Goal: Complete application form: Complete application form

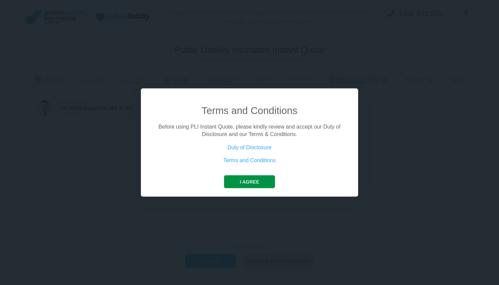
click at [264, 180] on button "I agree" at bounding box center [249, 181] width 51 height 13
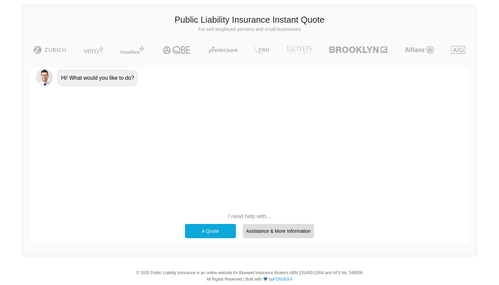
scroll to position [38, 0]
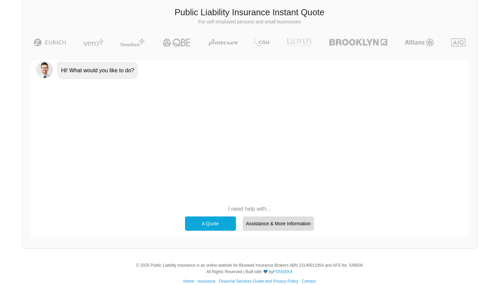
click at [228, 228] on div "A Quote" at bounding box center [210, 224] width 51 height 14
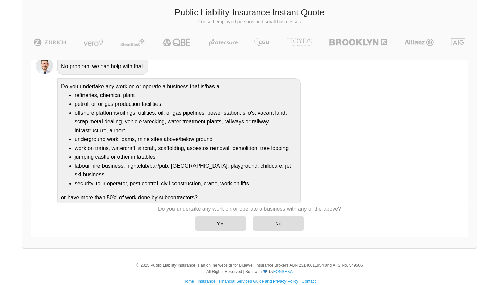
scroll to position [54, 0]
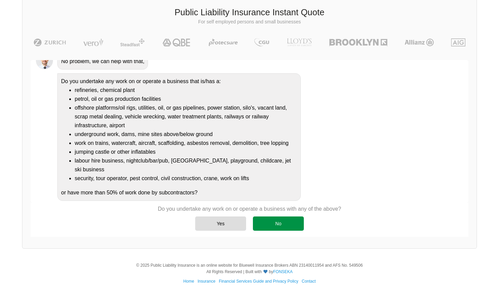
click at [273, 221] on div "No" at bounding box center [278, 224] width 51 height 14
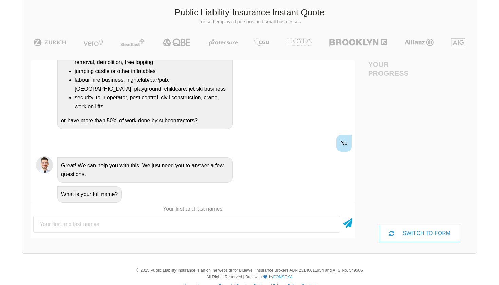
scroll to position [154, 0]
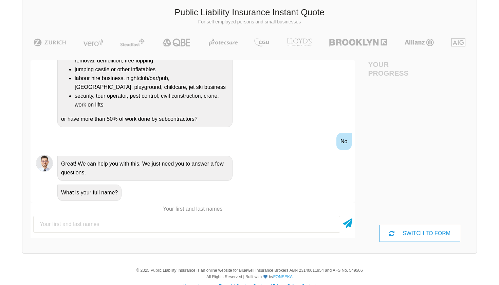
click at [147, 225] on input "text" at bounding box center [186, 224] width 307 height 17
type input "[PERSON_NAME]"
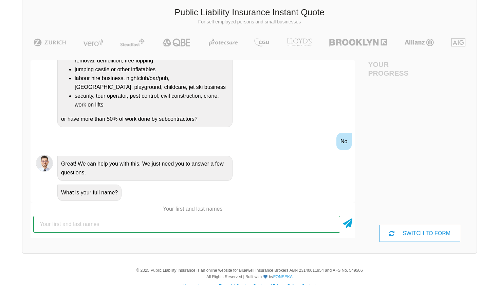
type input "[PERSON_NAME]"
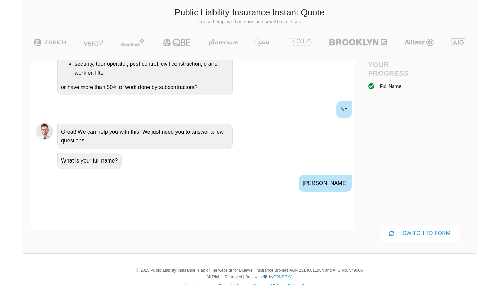
scroll to position [239, 0]
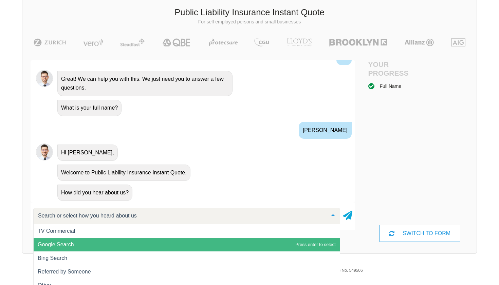
click at [50, 247] on span "Google Search" at bounding box center [56, 245] width 36 height 6
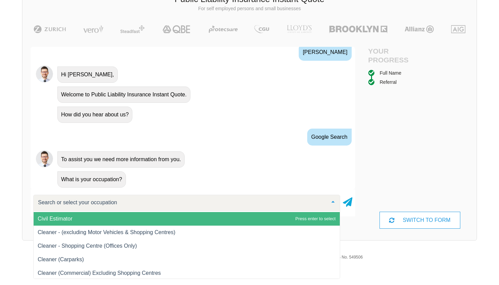
scroll to position [1900, 0]
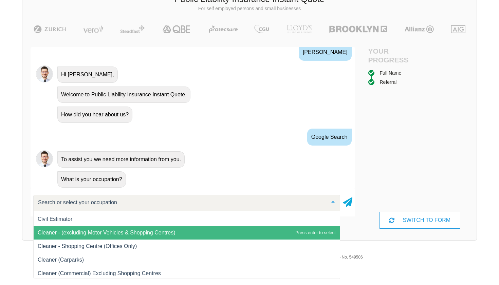
click at [102, 234] on span "Cleaner - (excluding Motor Vehicles & Shopping Centres)" at bounding box center [107, 233] width 138 height 6
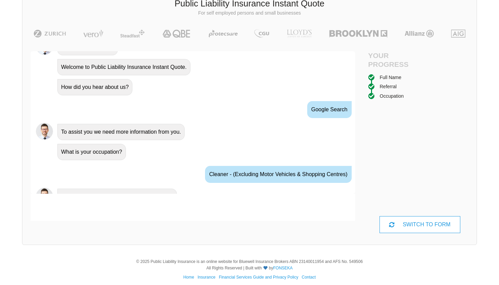
scroll to position [349, 0]
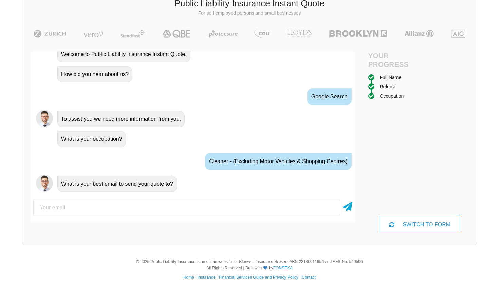
click at [111, 209] on input "email" at bounding box center [186, 207] width 307 height 17
type input "[EMAIL_ADDRESS][DOMAIN_NAME]"
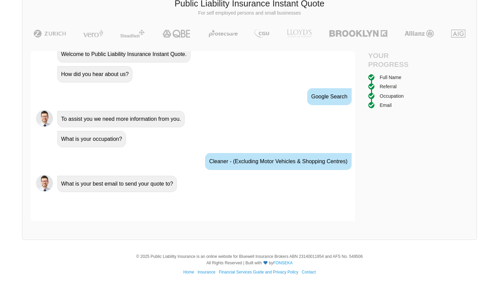
scroll to position [393, 0]
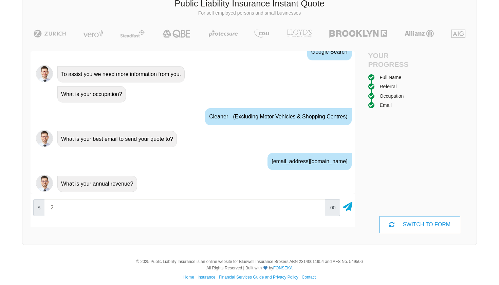
type input "20"
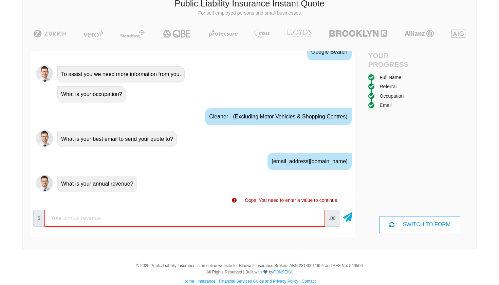
click at [274, 220] on input "number" at bounding box center [184, 218] width 280 height 17
click at [333, 219] on span ".00" at bounding box center [332, 218] width 15 height 17
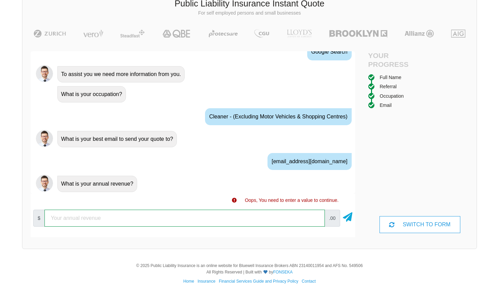
click at [300, 219] on input "number" at bounding box center [184, 218] width 280 height 17
click at [247, 217] on input "number" at bounding box center [184, 218] width 280 height 17
type input "2"
type input "20000"
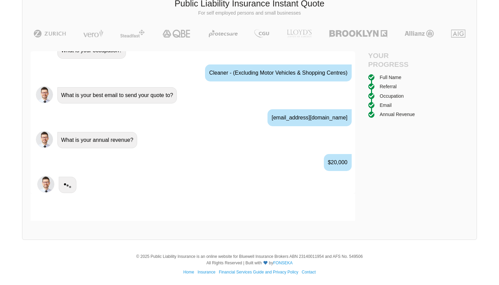
scroll to position [438, 0]
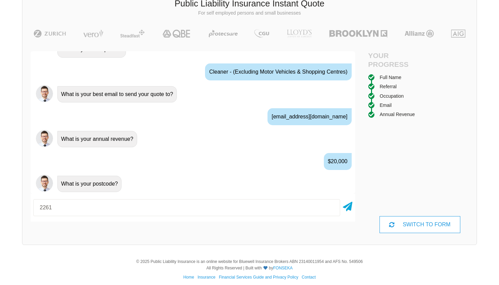
type input "2261"
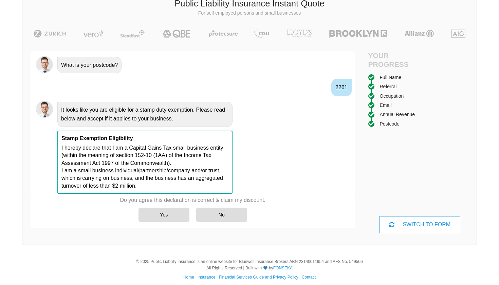
scroll to position [558, 0]
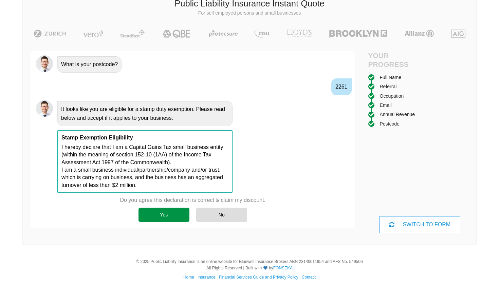
click at [163, 212] on div "Yes" at bounding box center [164, 215] width 51 height 14
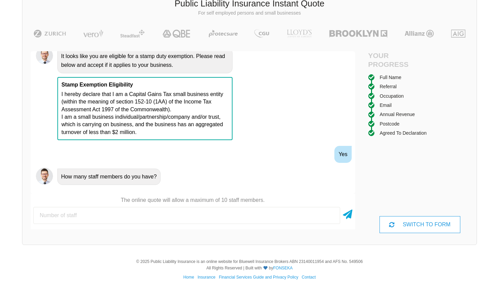
scroll to position [622, 0]
type input "0"
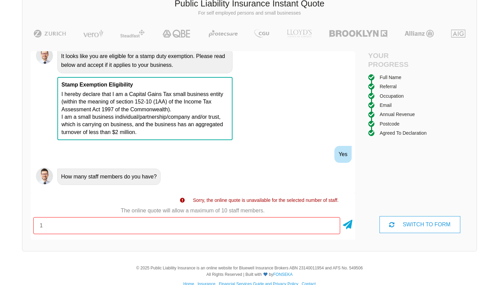
type input "1"
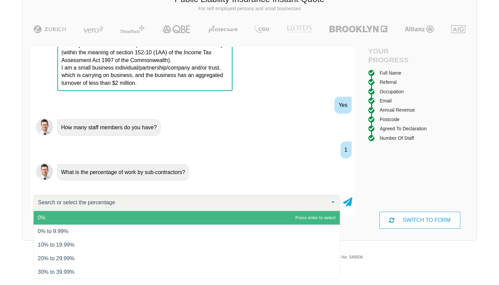
scroll to position [667, 0]
click at [112, 199] on div at bounding box center [186, 203] width 307 height 16
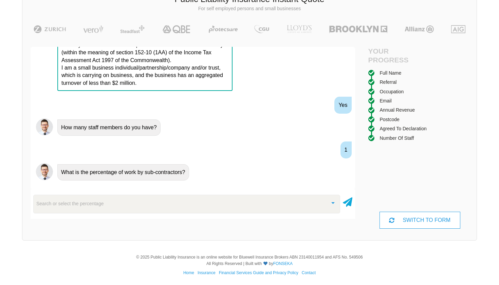
click at [331, 203] on div at bounding box center [333, 202] width 14 height 15
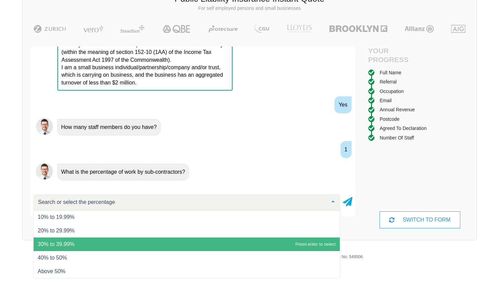
scroll to position [51, 0]
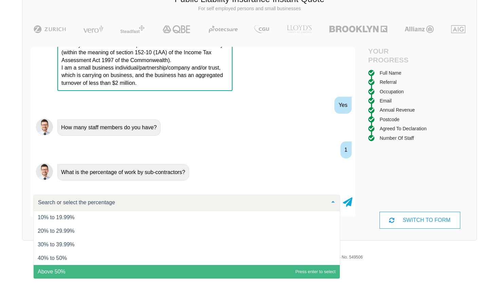
click at [191, 270] on span "Above 50%" at bounding box center [187, 272] width 306 height 14
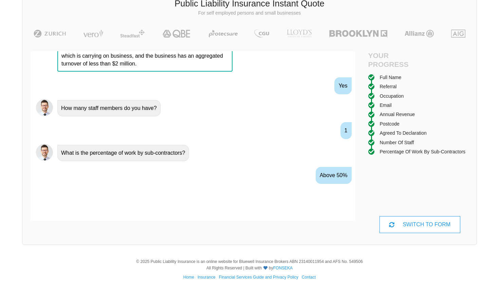
scroll to position [692, 0]
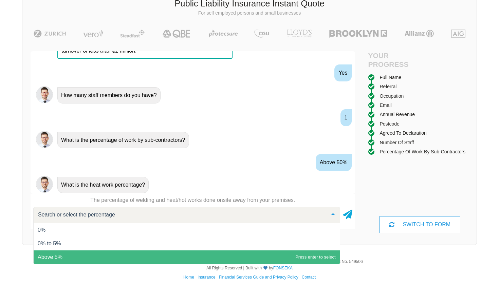
click at [116, 261] on span "Above 5%" at bounding box center [187, 258] width 306 height 14
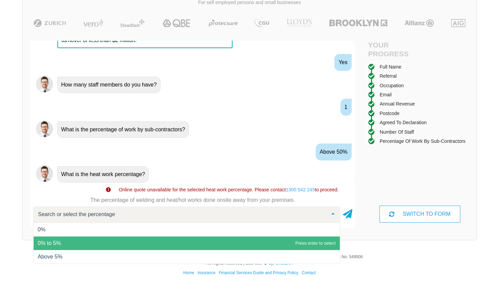
scroll to position [57, 0]
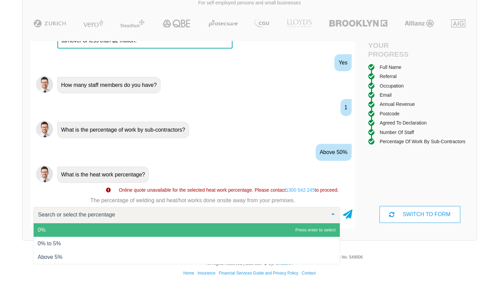
click at [122, 213] on input "text" at bounding box center [181, 215] width 290 height 7
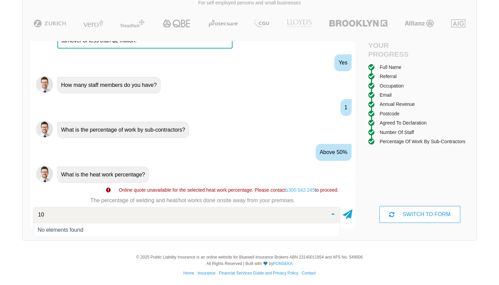
type input "100"
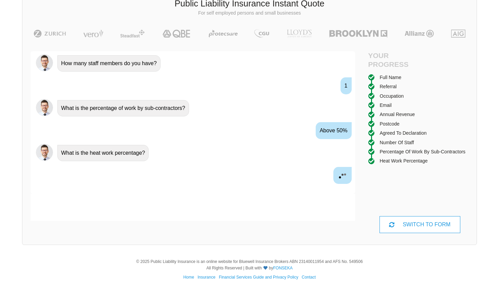
scroll to position [737, 0]
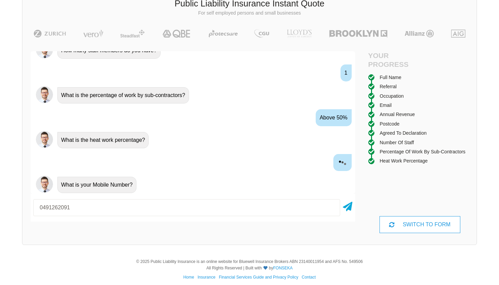
type input "0491262091"
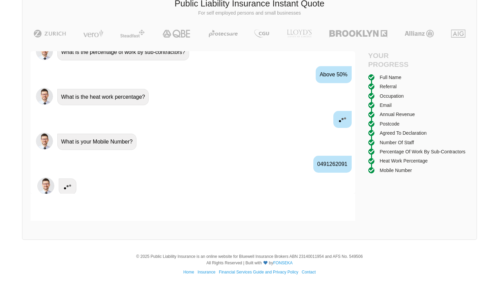
scroll to position [782, 0]
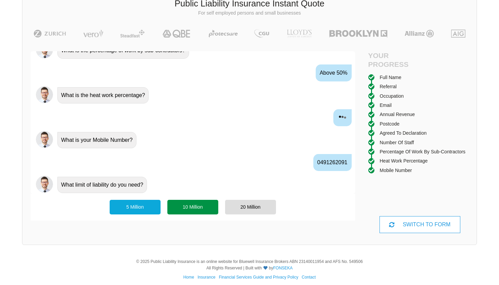
click at [199, 205] on div "10 Million" at bounding box center [192, 207] width 51 height 14
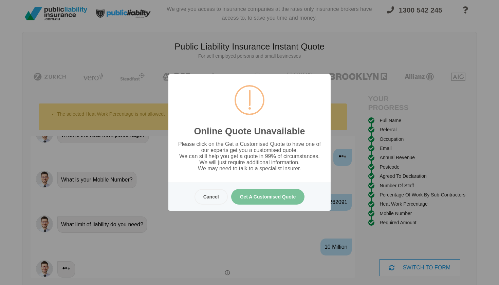
scroll to position [0, 0]
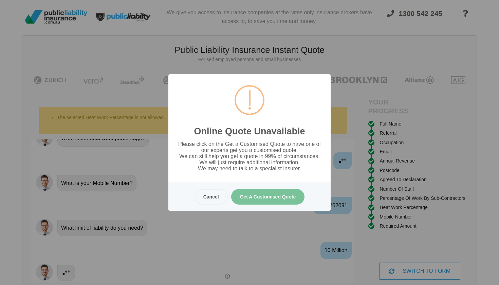
click at [219, 193] on button "Cancel" at bounding box center [211, 197] width 33 height 16
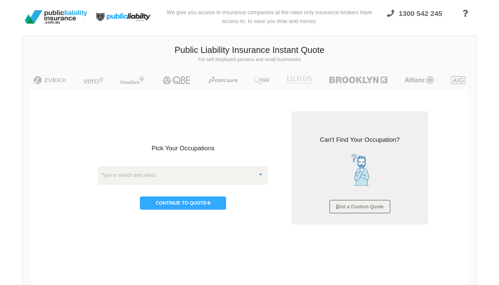
scroll to position [17, 0]
